Goal: Transaction & Acquisition: Book appointment/travel/reservation

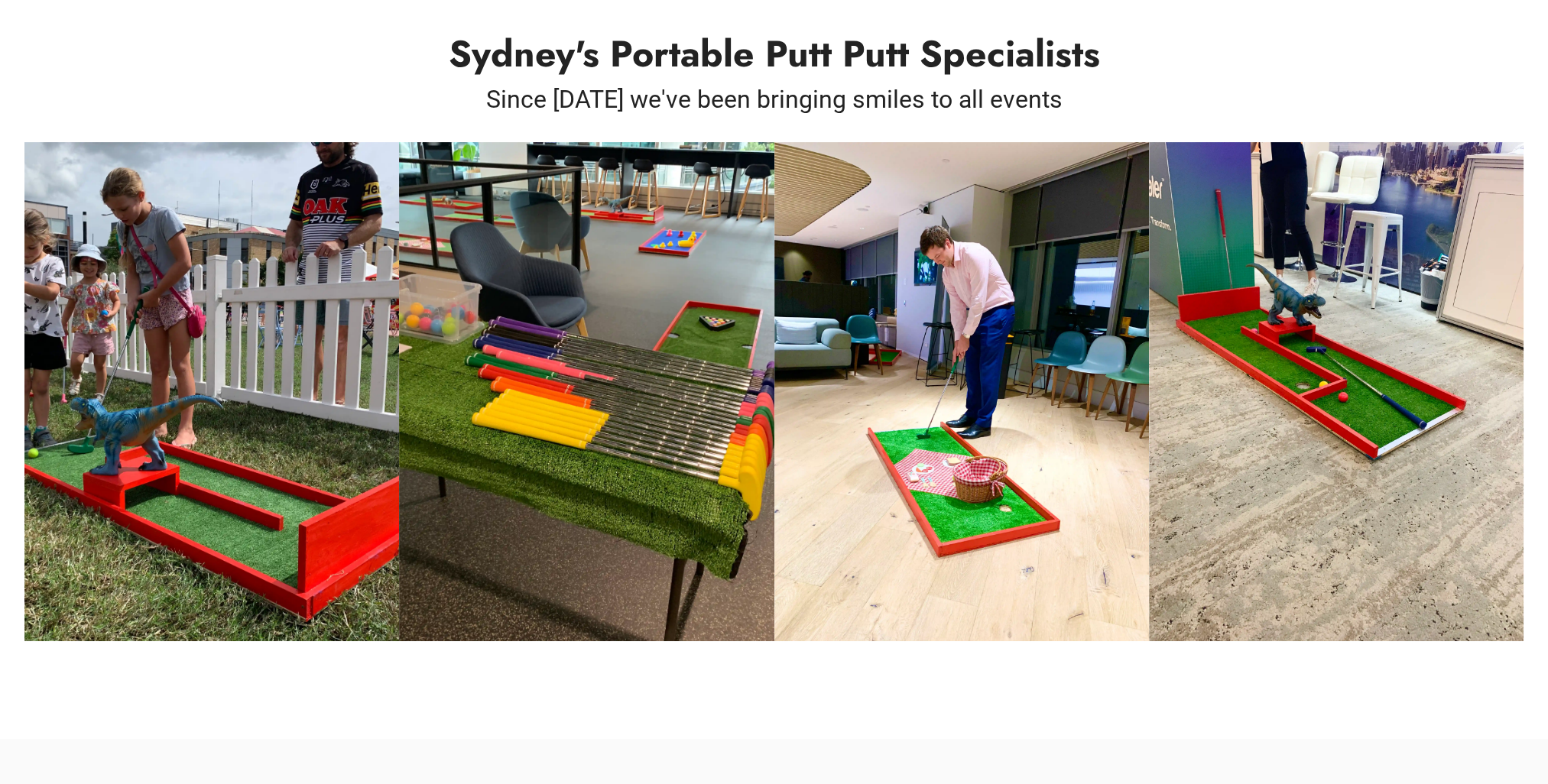
scroll to position [684, 0]
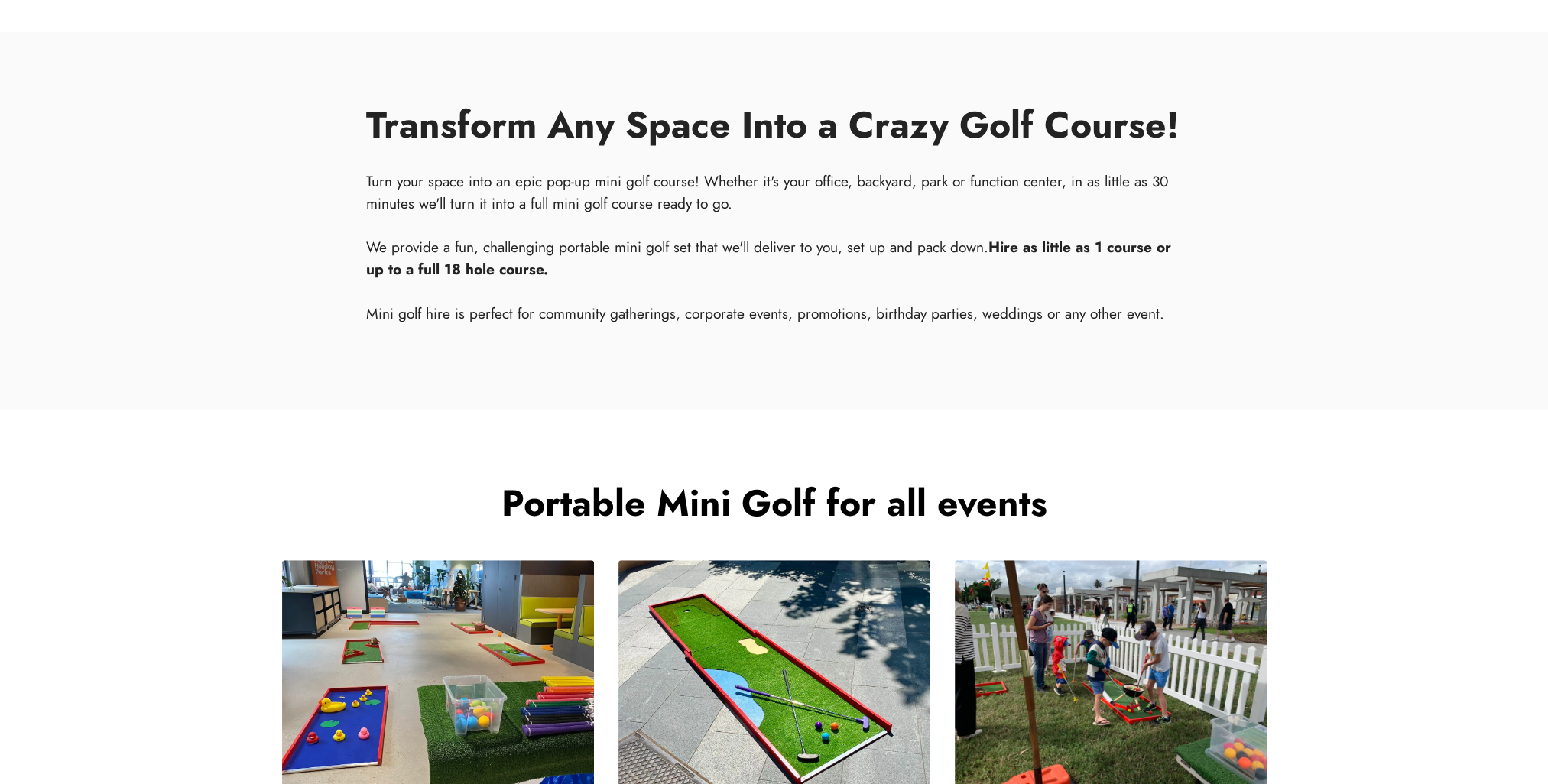
drag, startPoint x: 196, startPoint y: 240, endPoint x: 198, endPoint y: 291, distance: 51.0
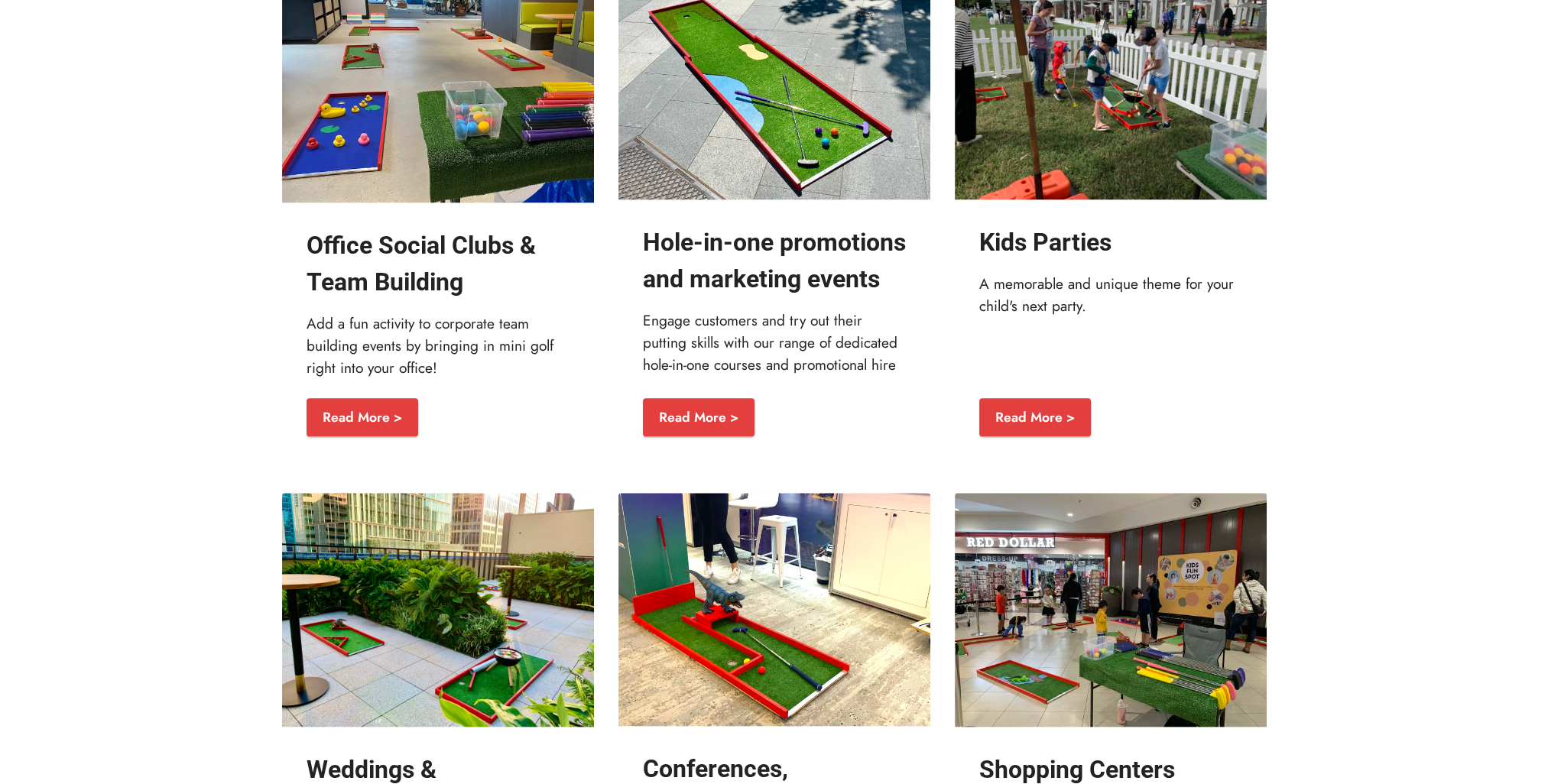
scroll to position [1971, 0]
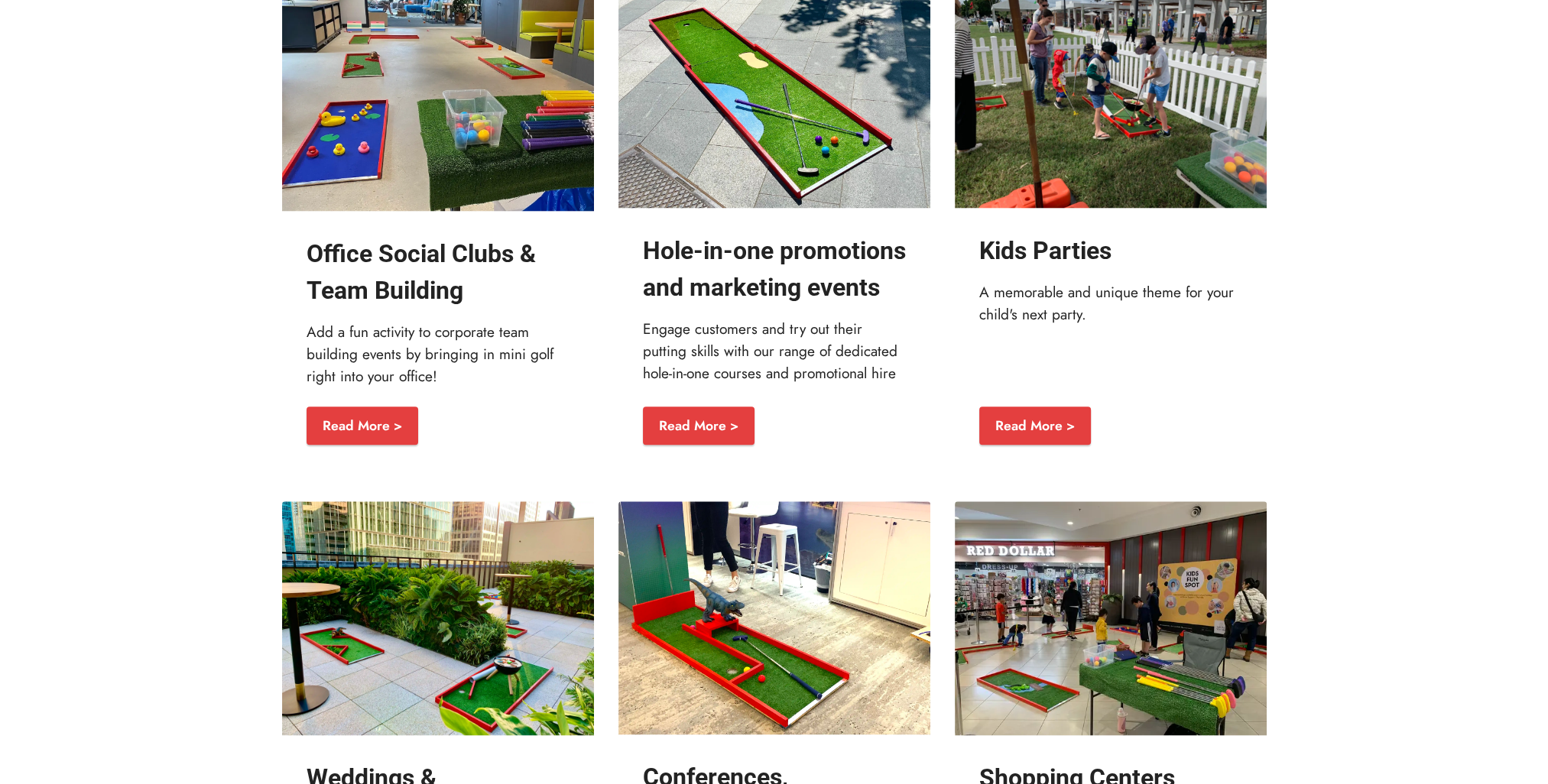
click at [401, 182] on img at bounding box center [438, 93] width 311 height 237
click at [347, 444] on link "Read More >" at bounding box center [363, 425] width 112 height 38
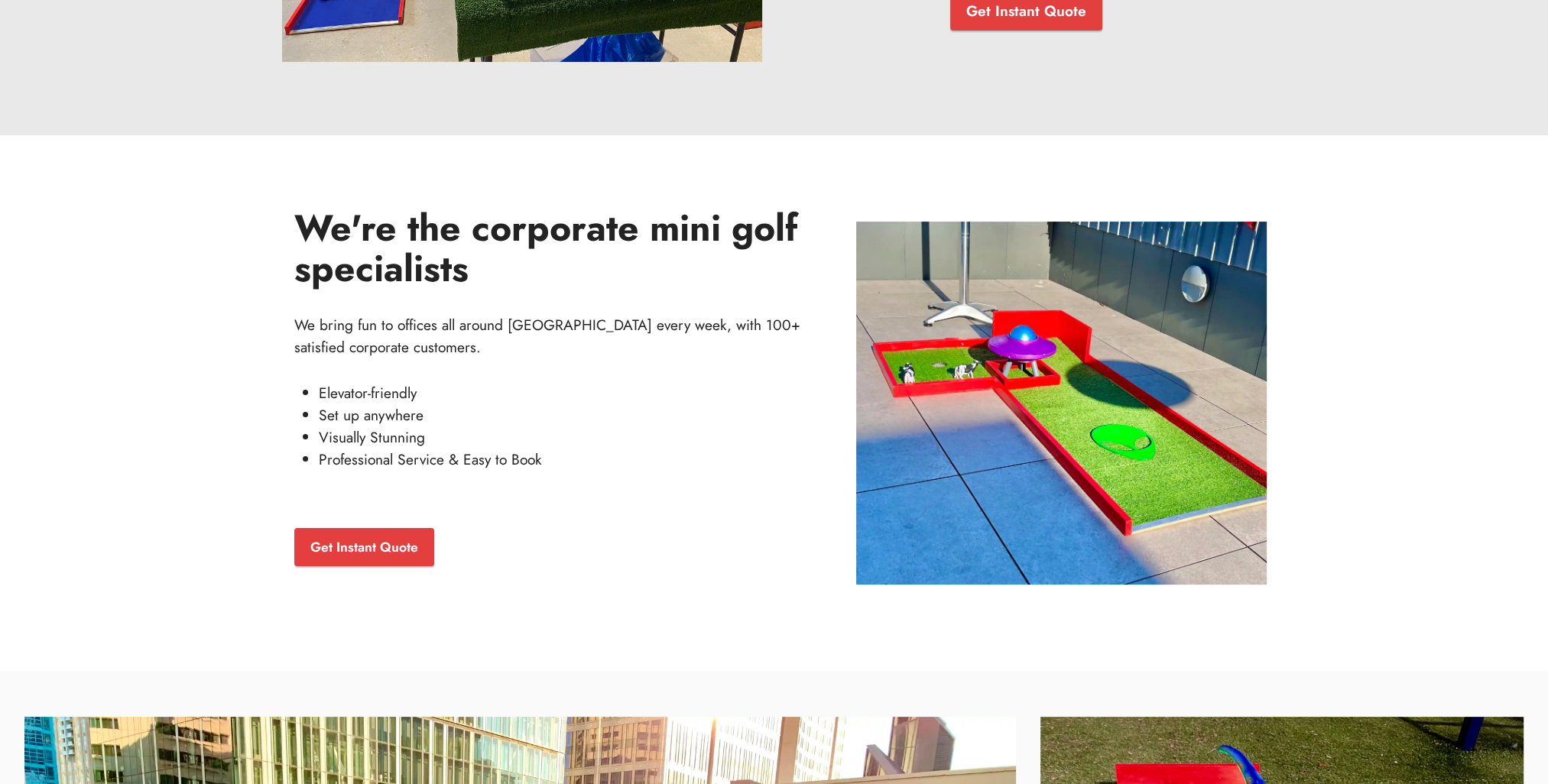
scroll to position [382, 0]
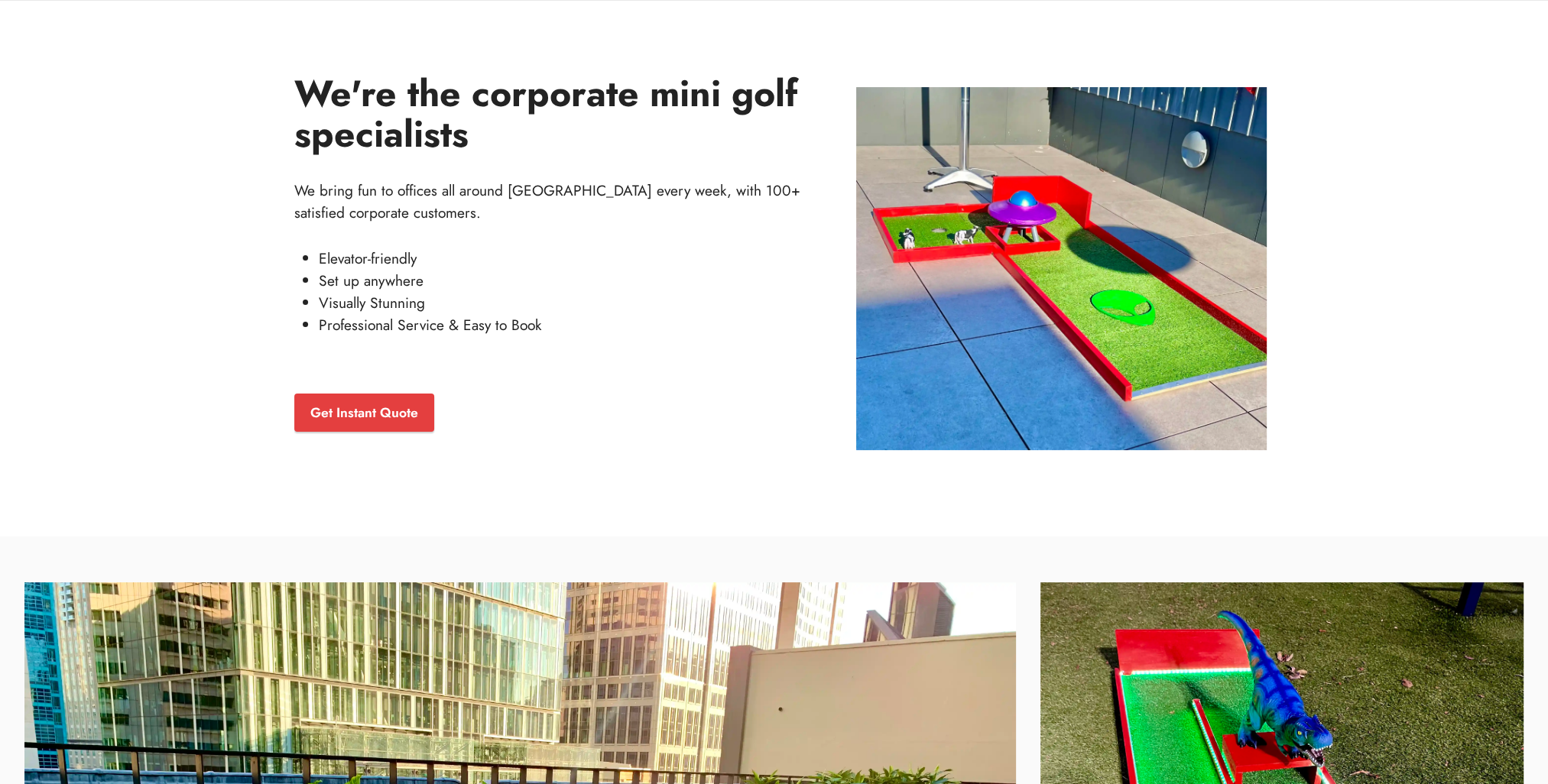
drag, startPoint x: 169, startPoint y: 264, endPoint x: 169, endPoint y: 291, distance: 27.0
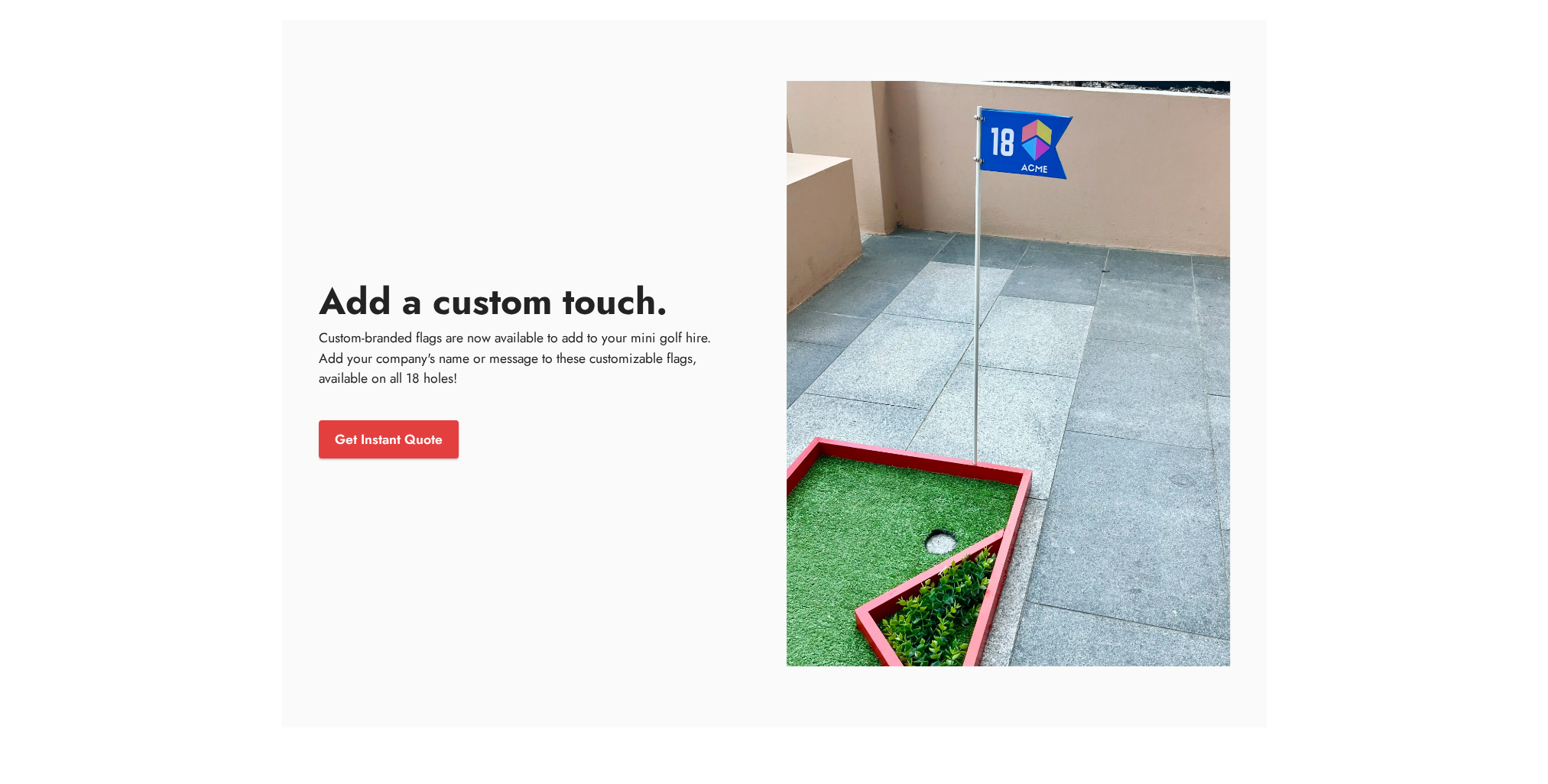
scroll to position [7162, 0]
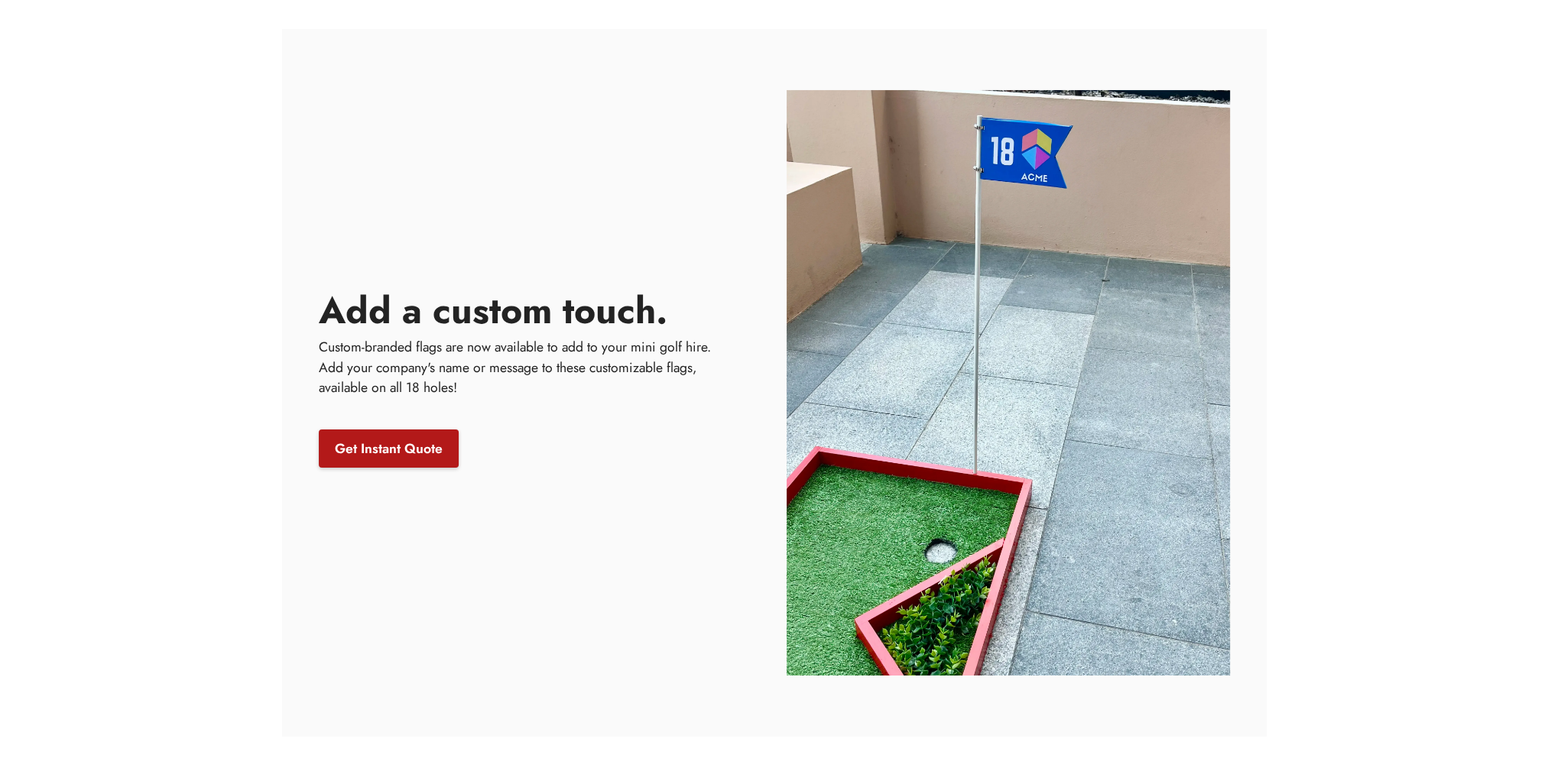
click at [395, 441] on link "Get Instant Quote" at bounding box center [388, 448] width 140 height 38
